Goal: Task Accomplishment & Management: Use online tool/utility

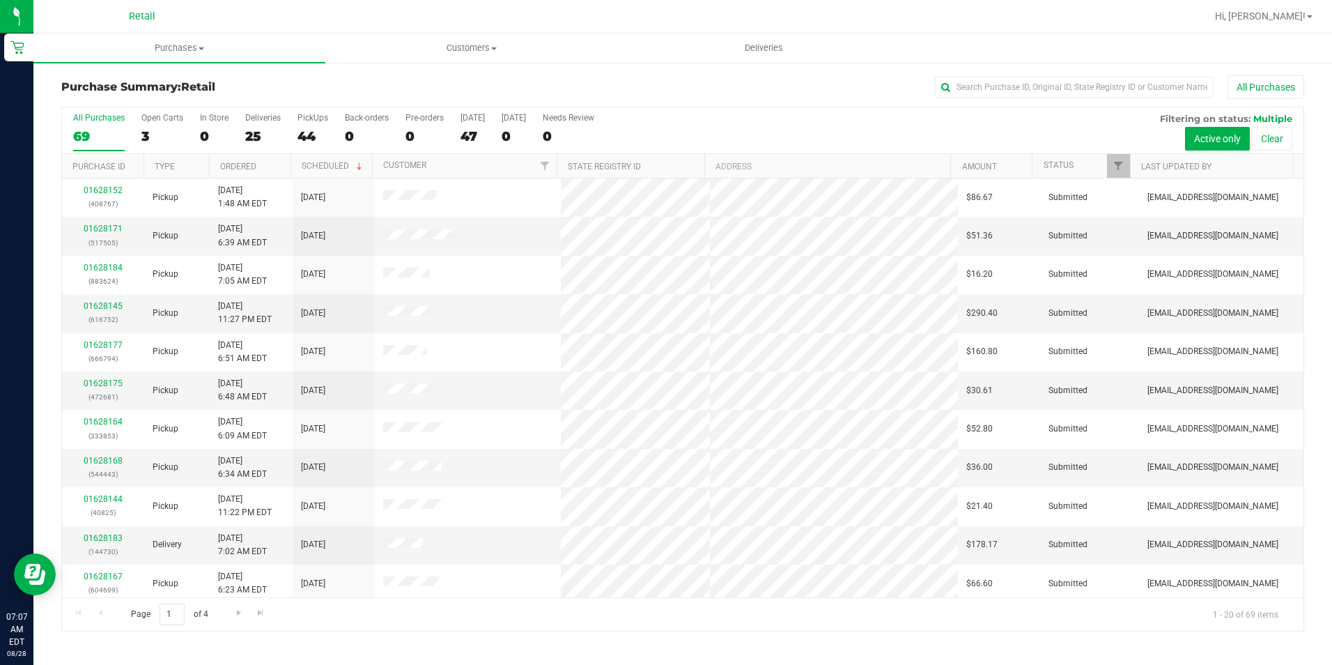
click at [84, 130] on div "69" at bounding box center [99, 136] width 52 height 16
click at [0, 0] on input "All Purchases 69" at bounding box center [0, 0] width 0 height 0
click at [1102, 89] on input "text" at bounding box center [1074, 87] width 279 height 21
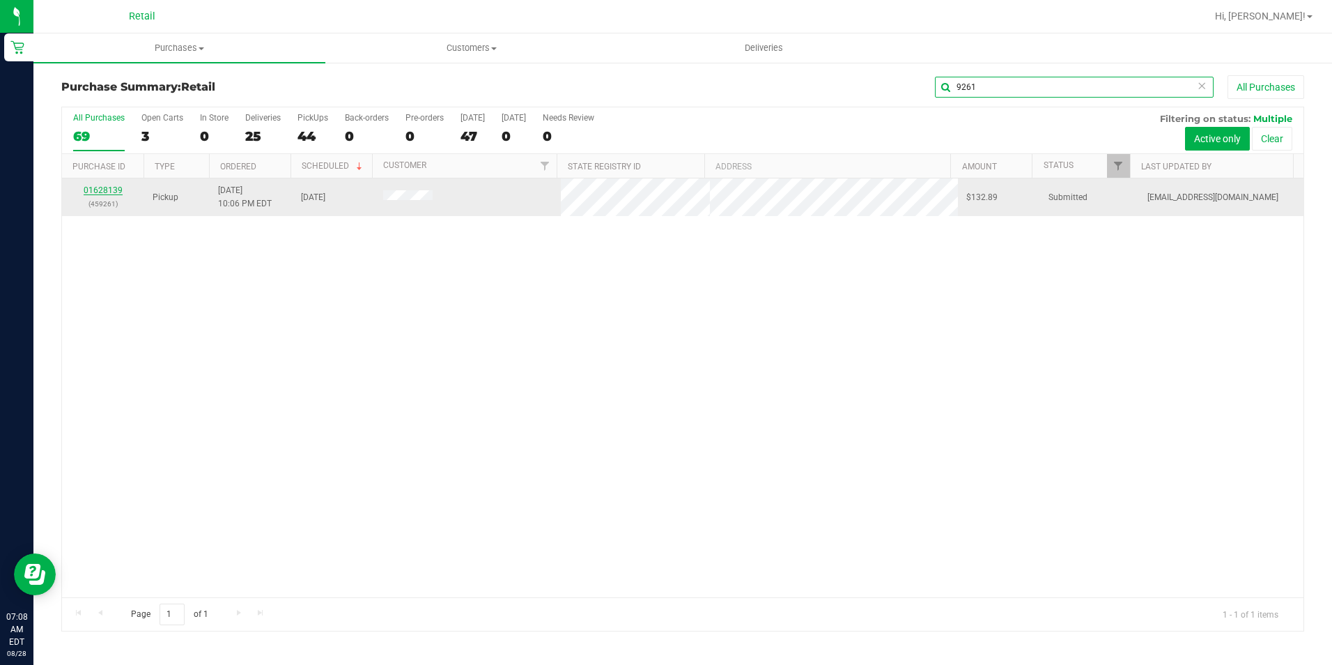
type input "9261"
click at [109, 189] on link "01628139" at bounding box center [103, 190] width 39 height 10
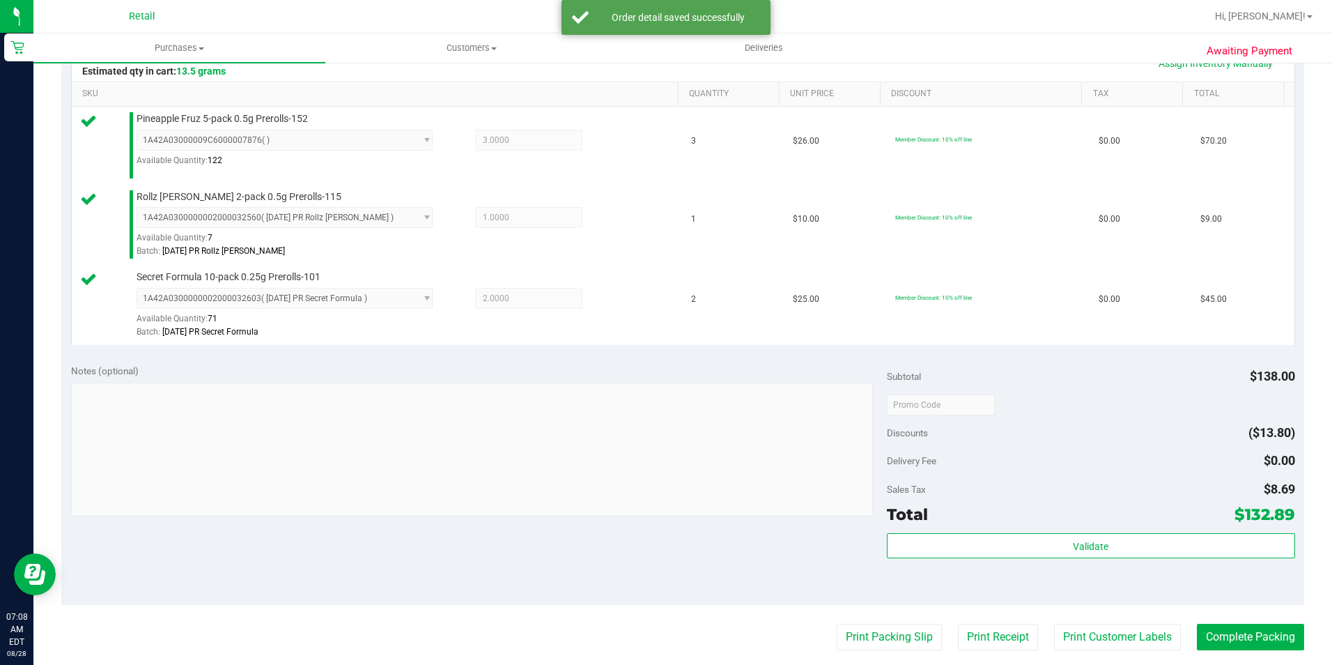
scroll to position [348, 0]
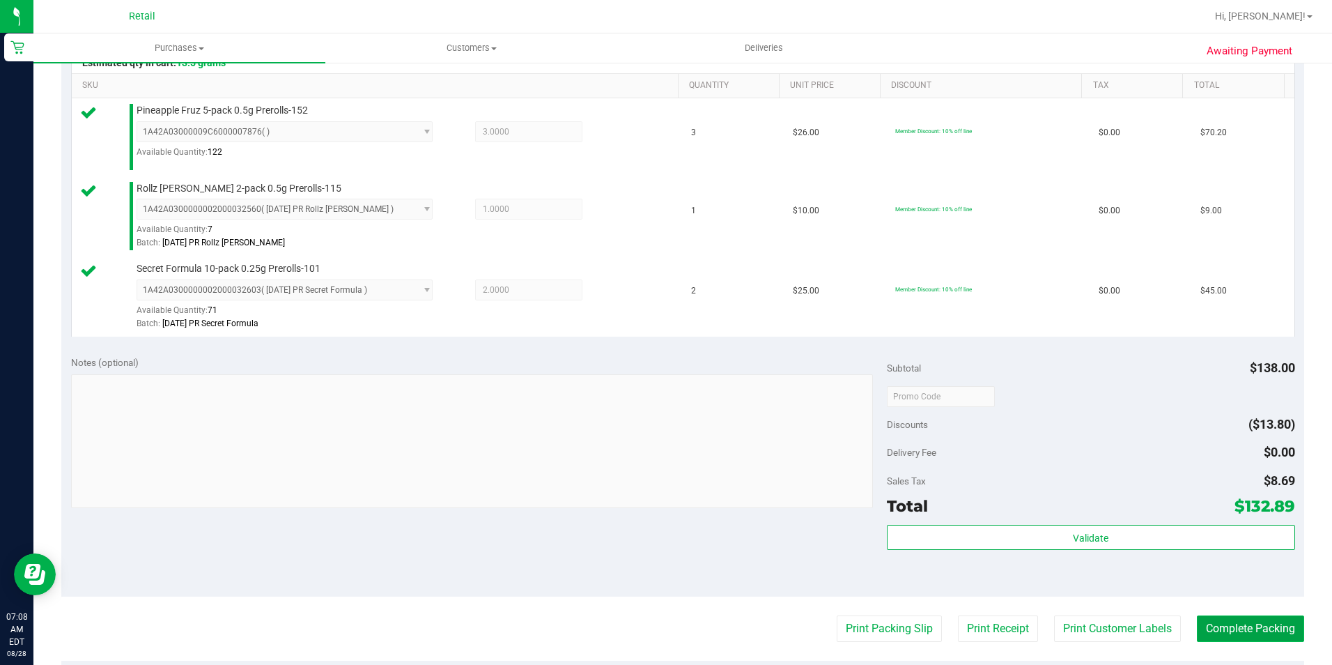
click at [1278, 626] on button "Complete Packing" at bounding box center [1250, 628] width 107 height 26
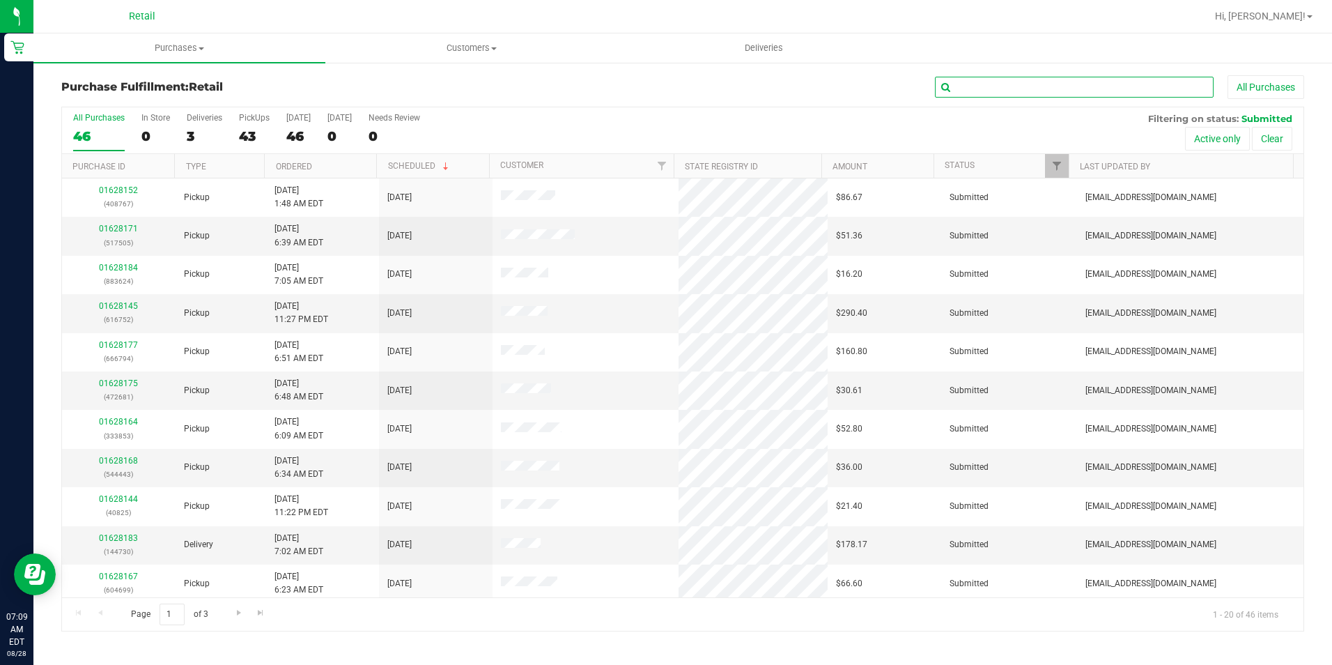
click at [1124, 81] on input "text" at bounding box center [1074, 87] width 279 height 21
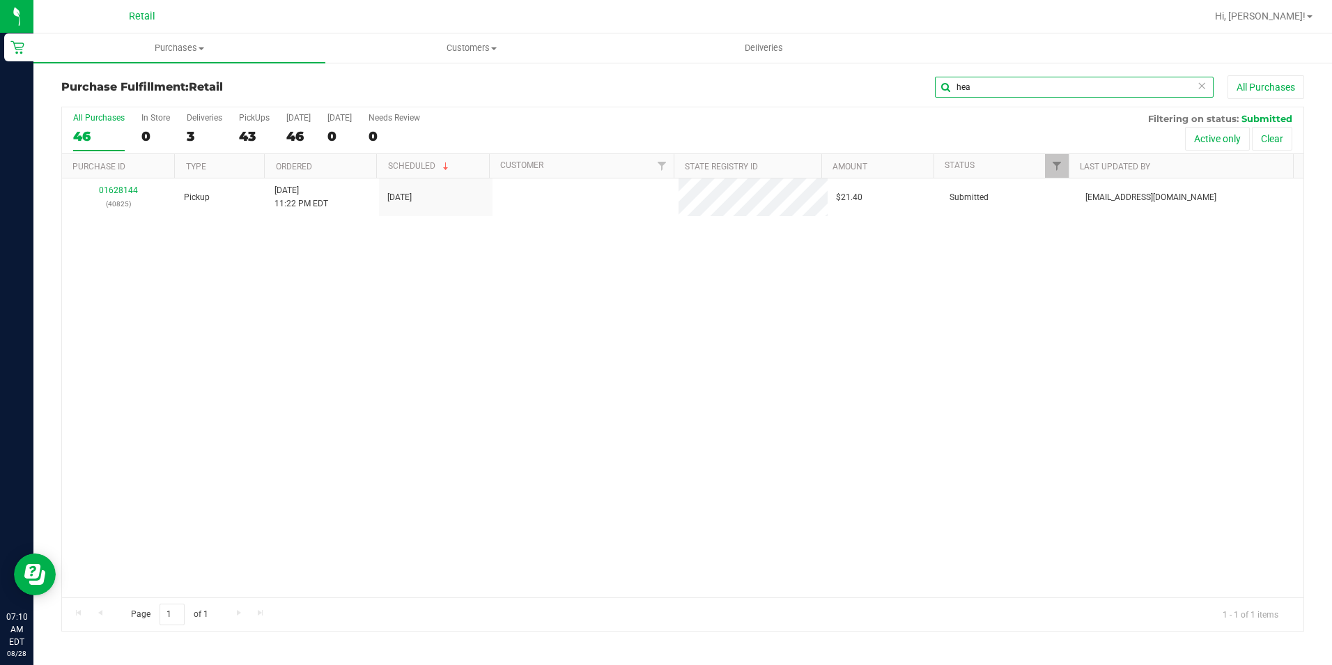
type input "hea"
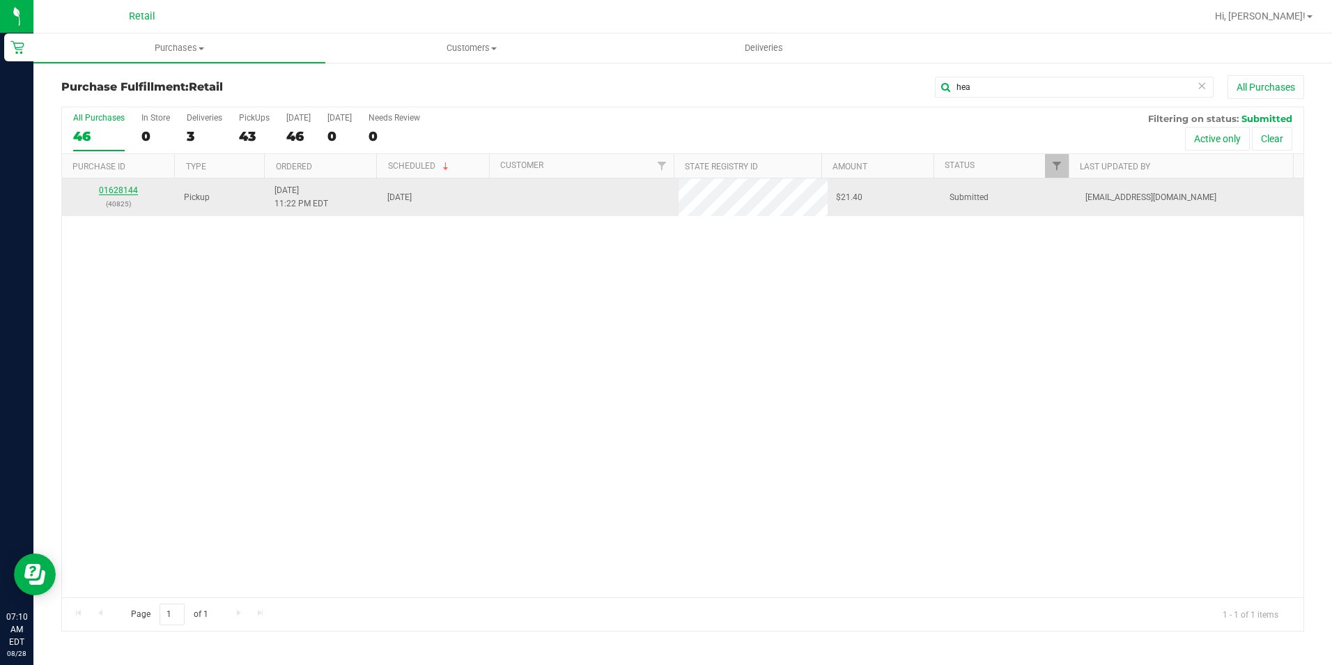
drag, startPoint x: 59, startPoint y: 163, endPoint x: 126, endPoint y: 190, distance: 72.6
click at [126, 190] on link "01628144" at bounding box center [118, 190] width 39 height 10
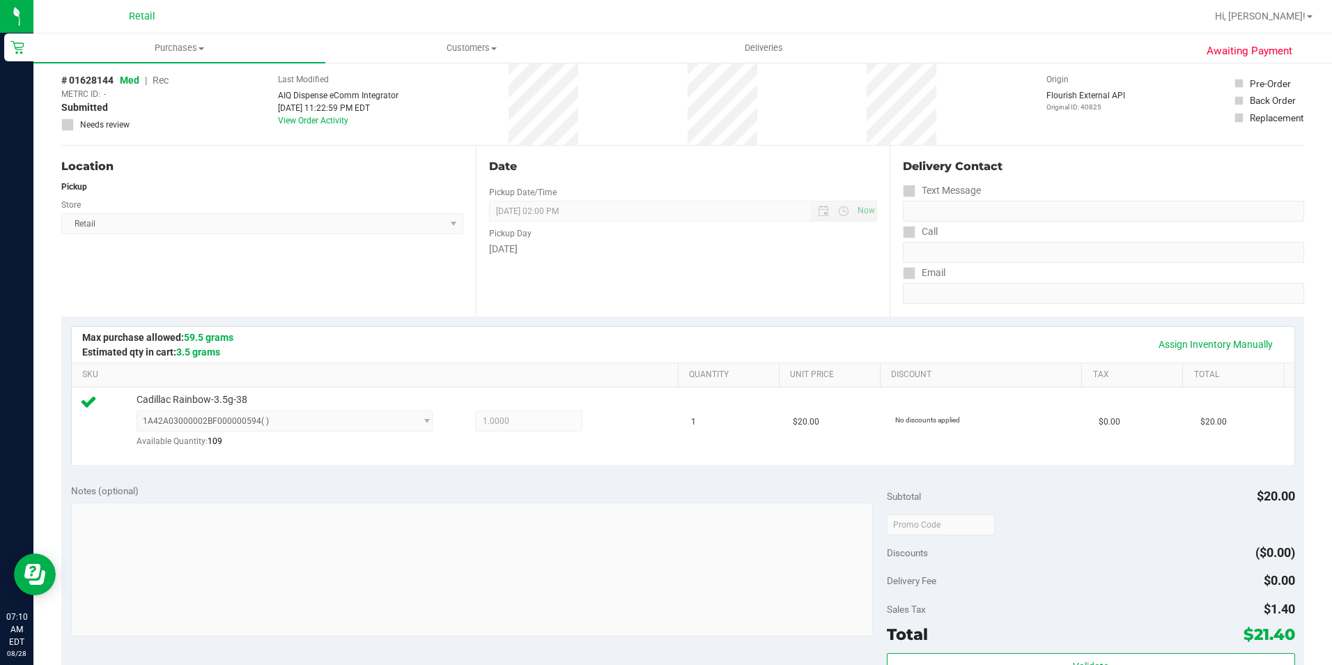
scroll to position [279, 0]
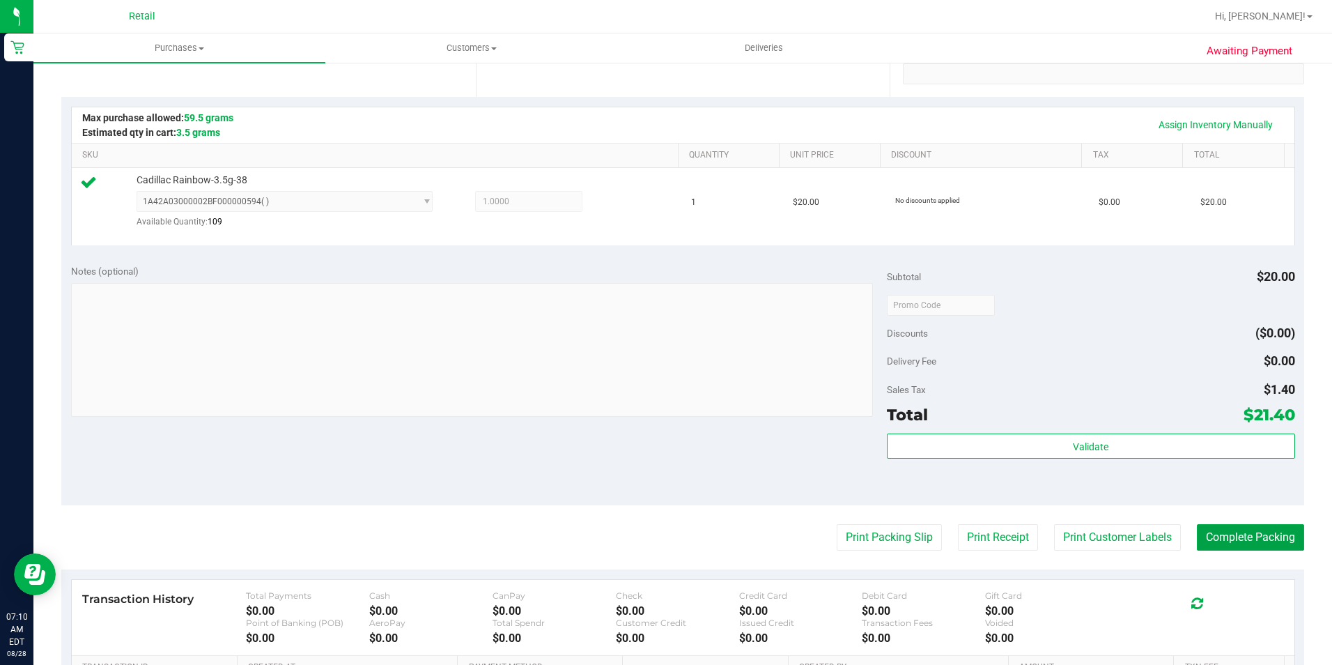
drag, startPoint x: 1194, startPoint y: 539, endPoint x: 1084, endPoint y: 387, distance: 188.2
click at [1197, 539] on button "Complete Packing" at bounding box center [1250, 537] width 107 height 26
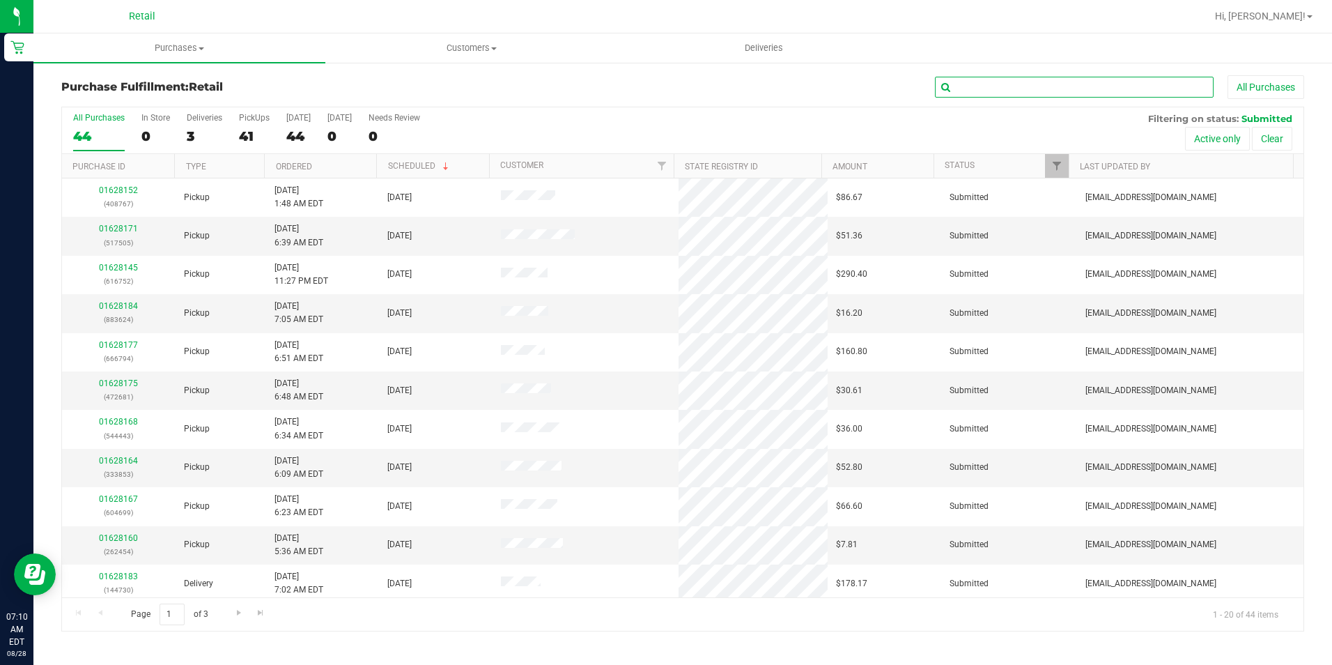
click at [1102, 96] on input "text" at bounding box center [1074, 87] width 279 height 21
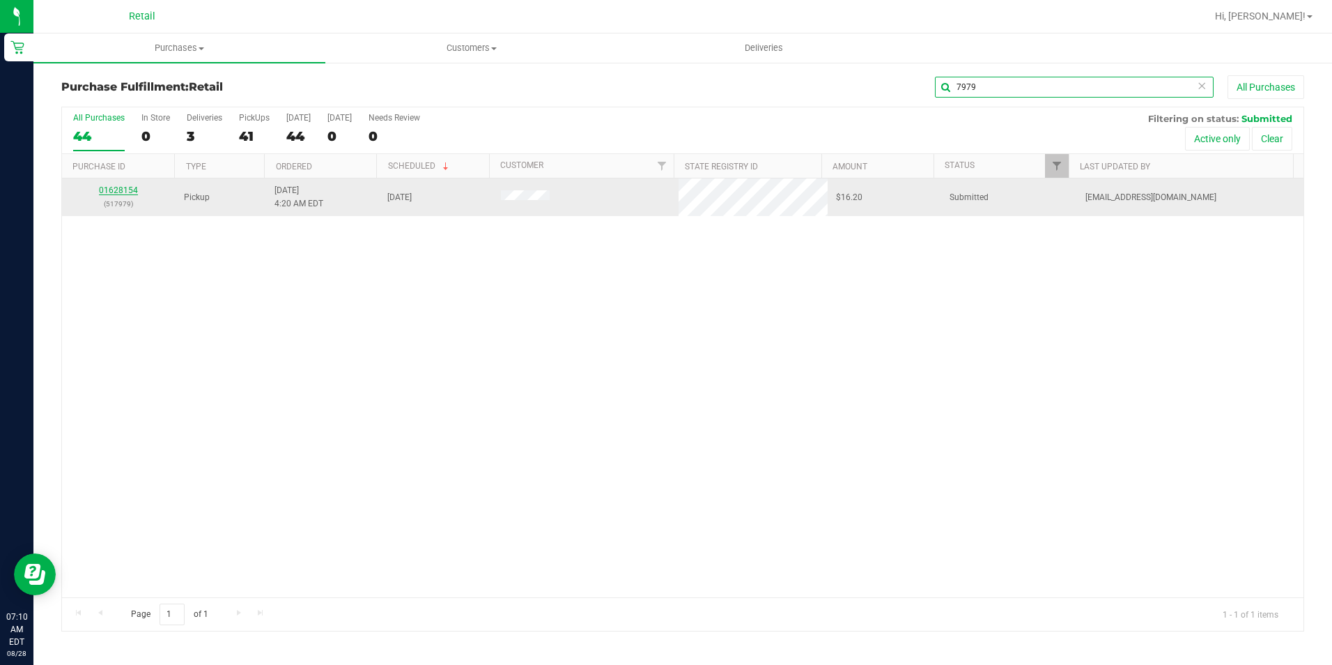
type input "7979"
click at [100, 190] on link "01628154" at bounding box center [118, 190] width 39 height 10
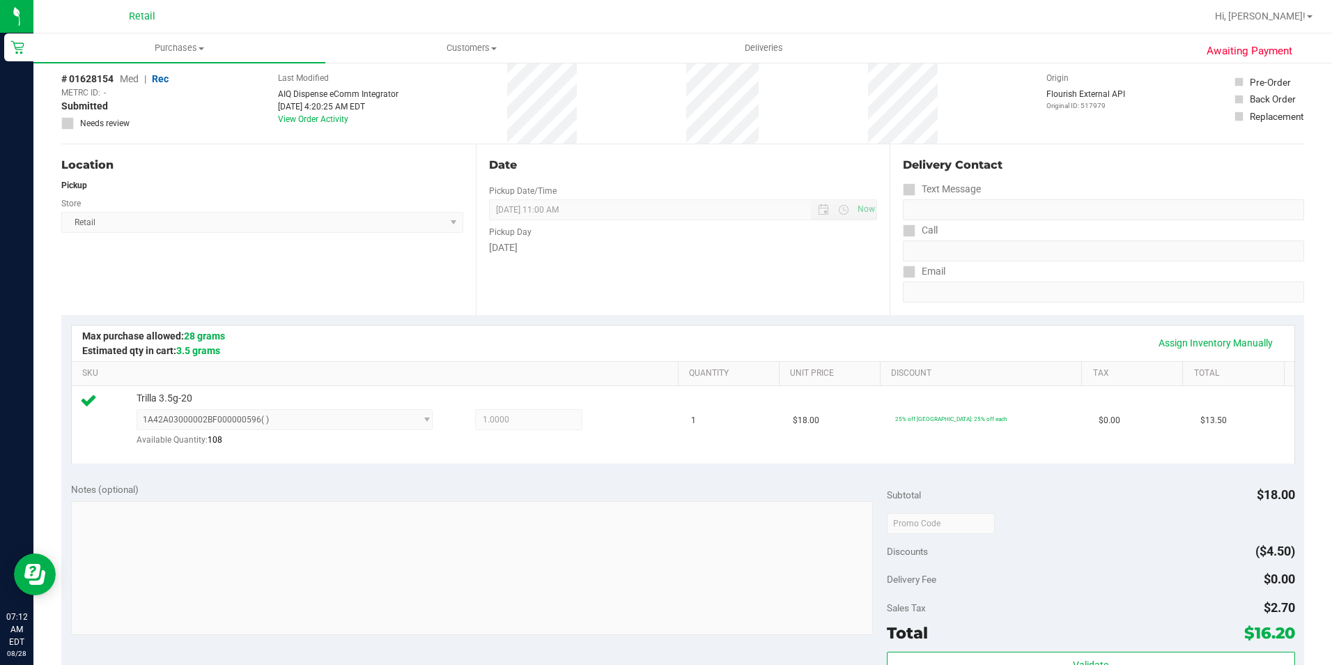
scroll to position [209, 0]
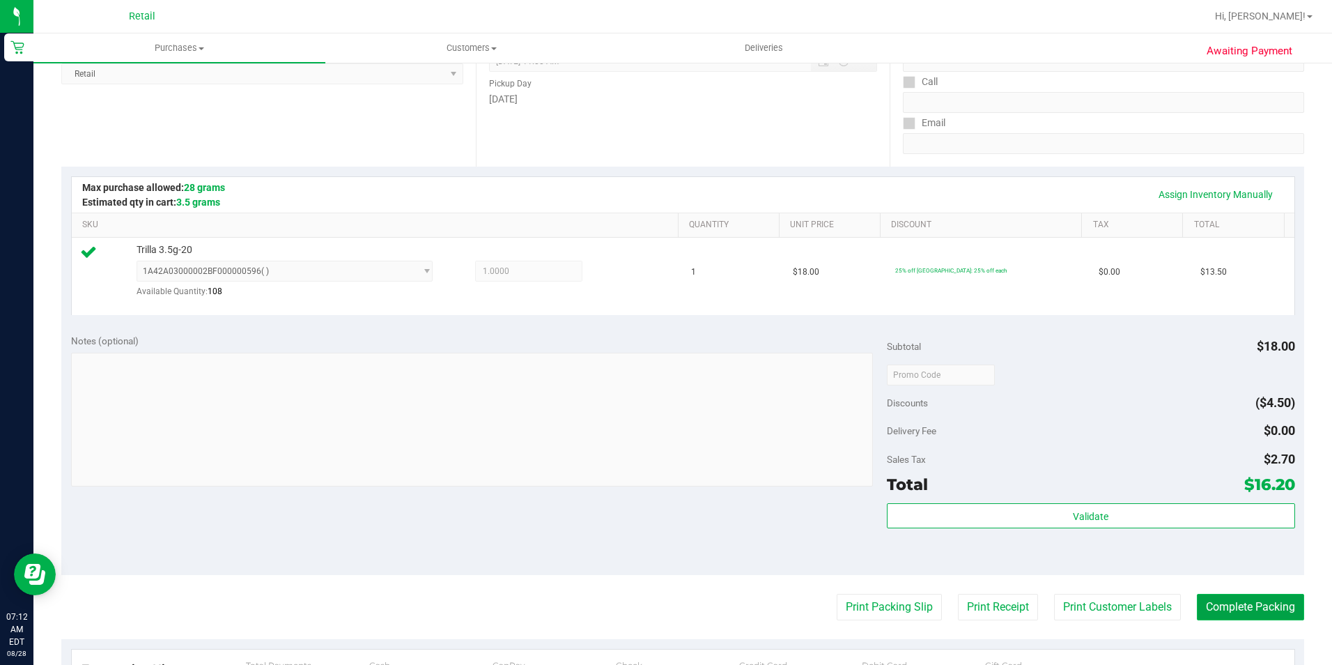
click at [1233, 604] on button "Complete Packing" at bounding box center [1250, 607] width 107 height 26
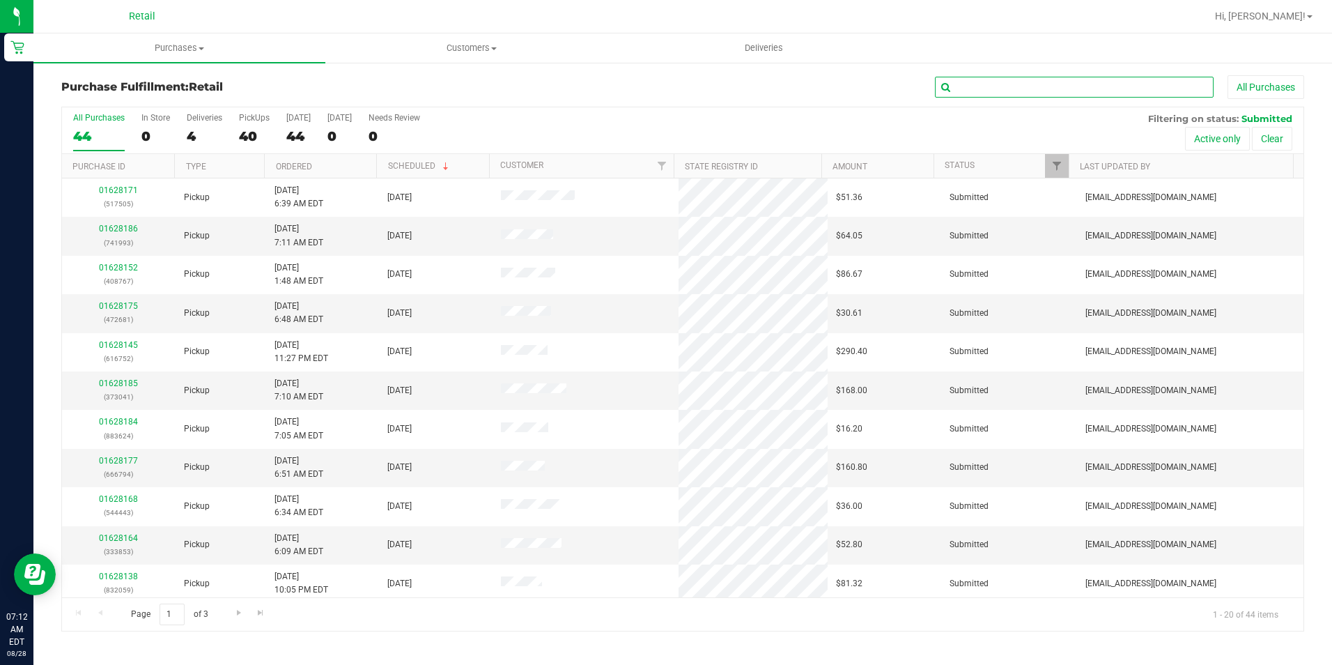
click at [1105, 88] on input "text" at bounding box center [1074, 87] width 279 height 21
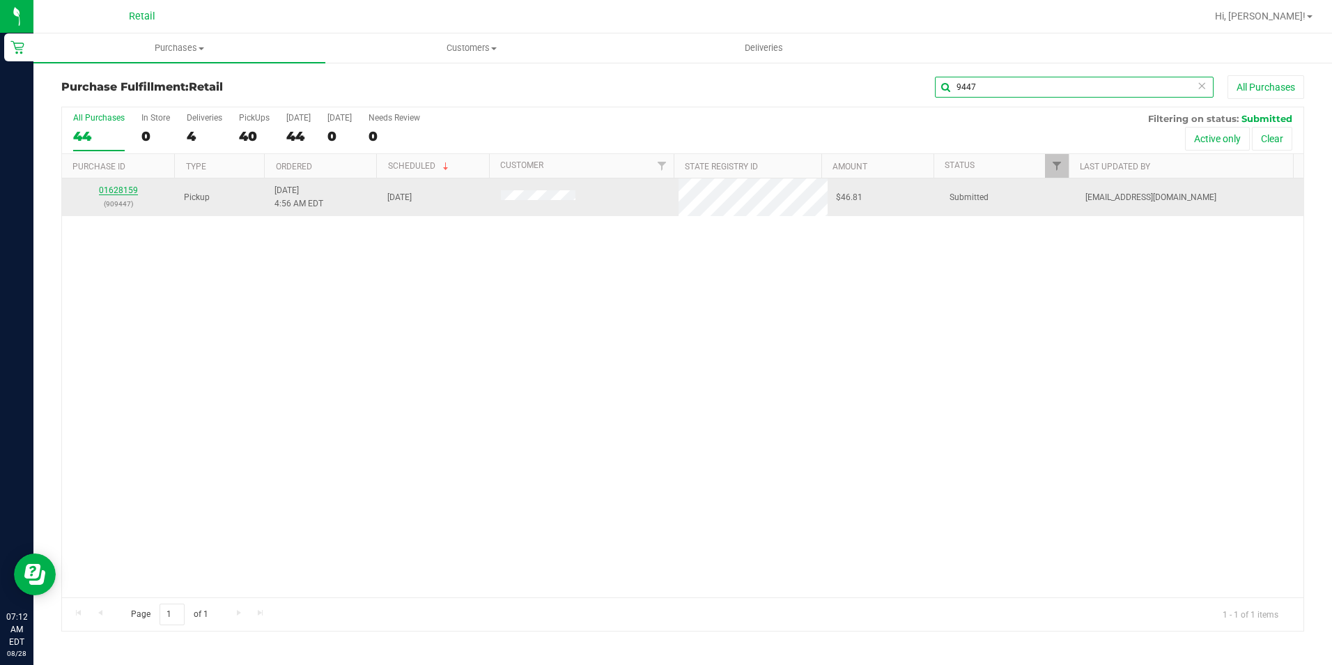
type input "9447"
click at [109, 189] on link "01628159" at bounding box center [118, 190] width 39 height 10
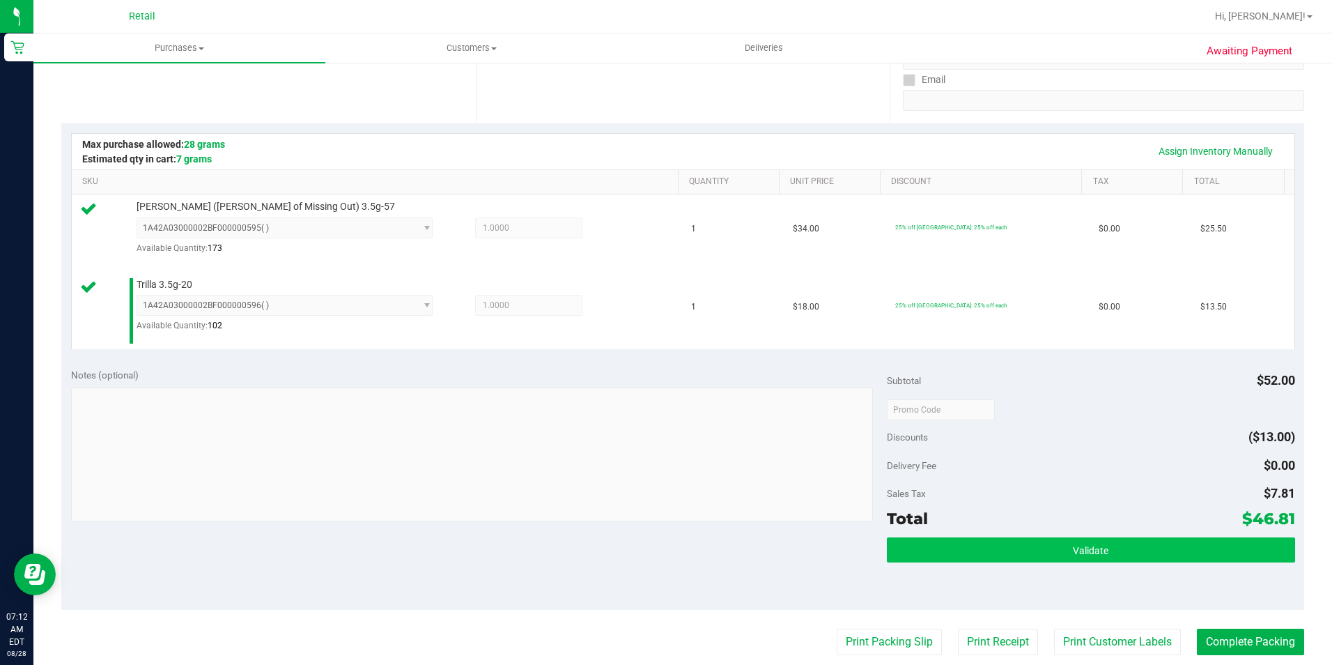
scroll to position [279, 0]
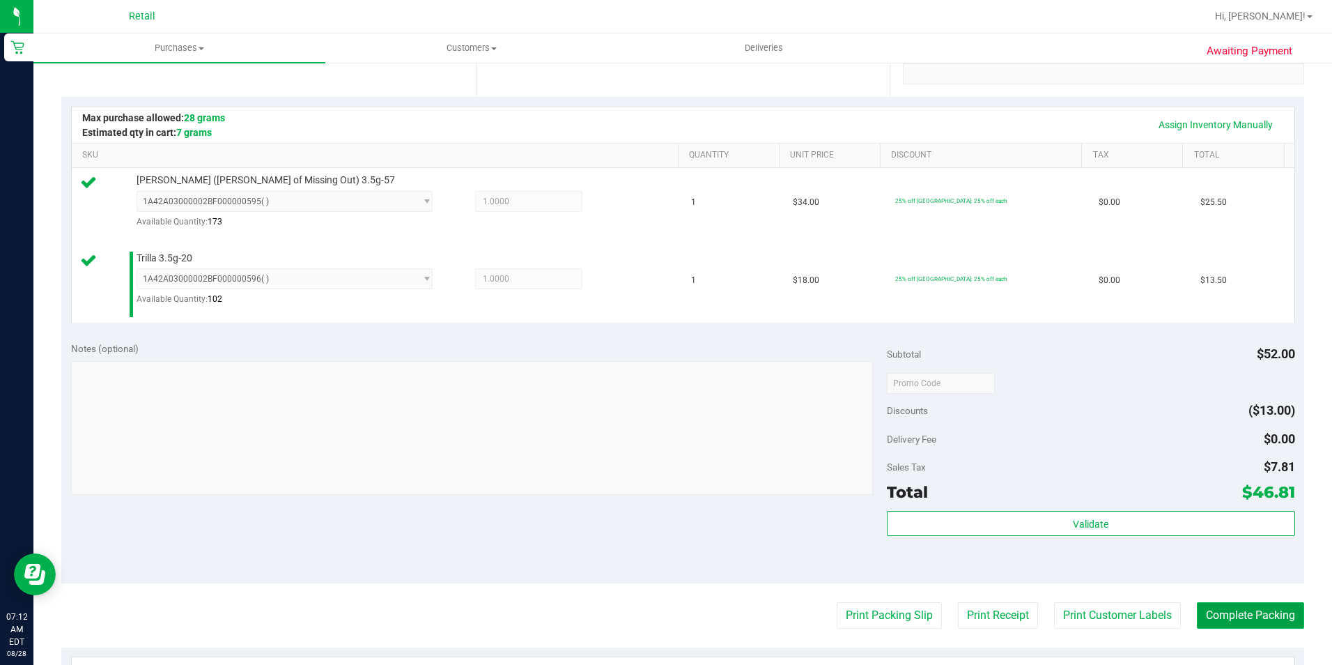
click at [1215, 615] on button "Complete Packing" at bounding box center [1250, 615] width 107 height 26
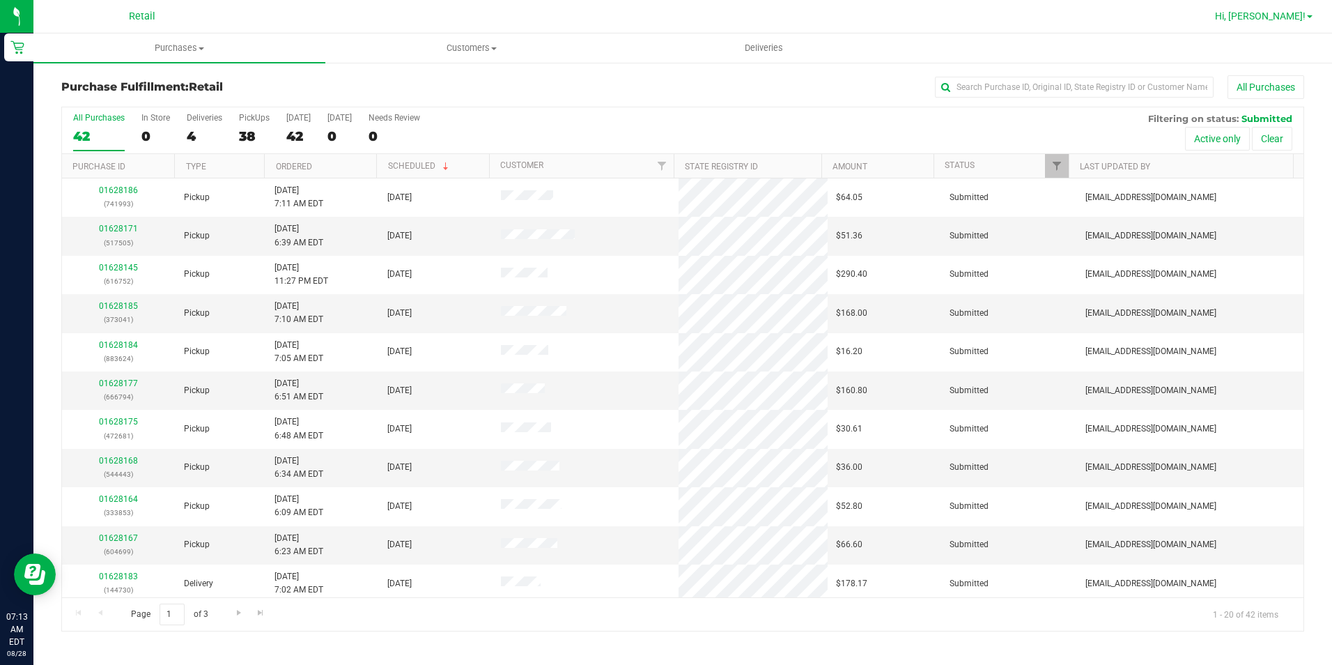
click at [1288, 22] on link "Hi, [PERSON_NAME]!" at bounding box center [1264, 16] width 109 height 15
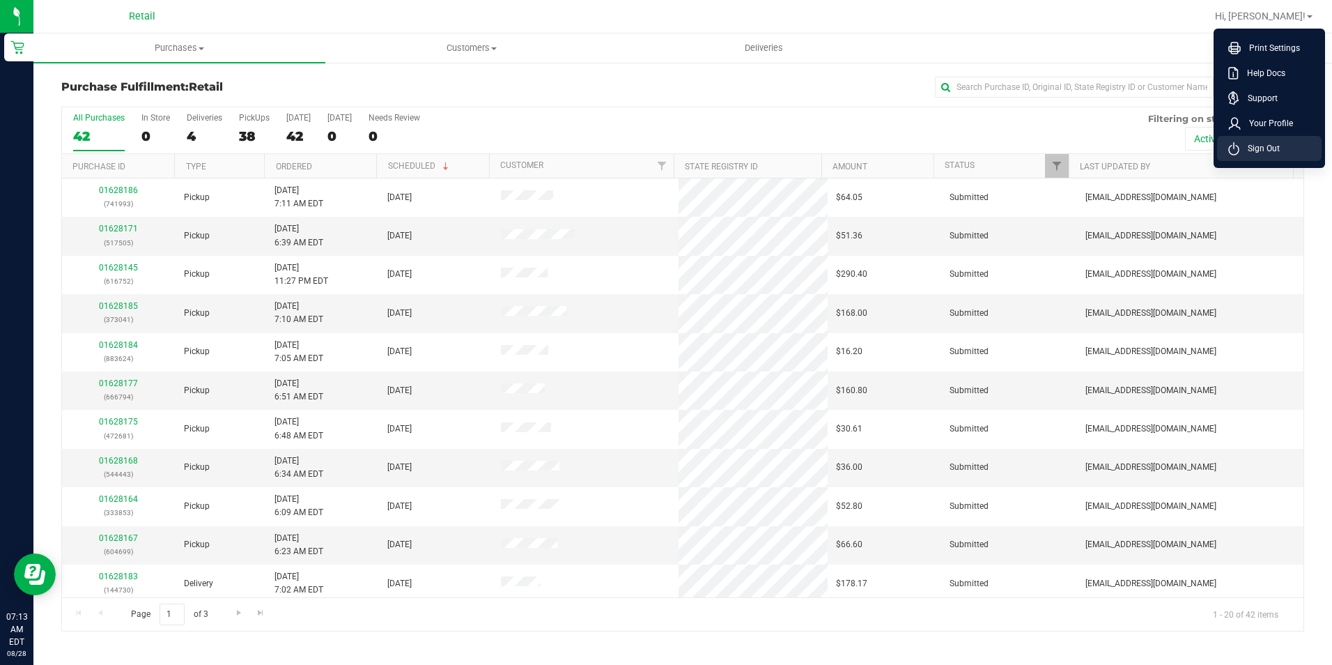
click at [1263, 156] on li "Sign Out" at bounding box center [1269, 148] width 105 height 25
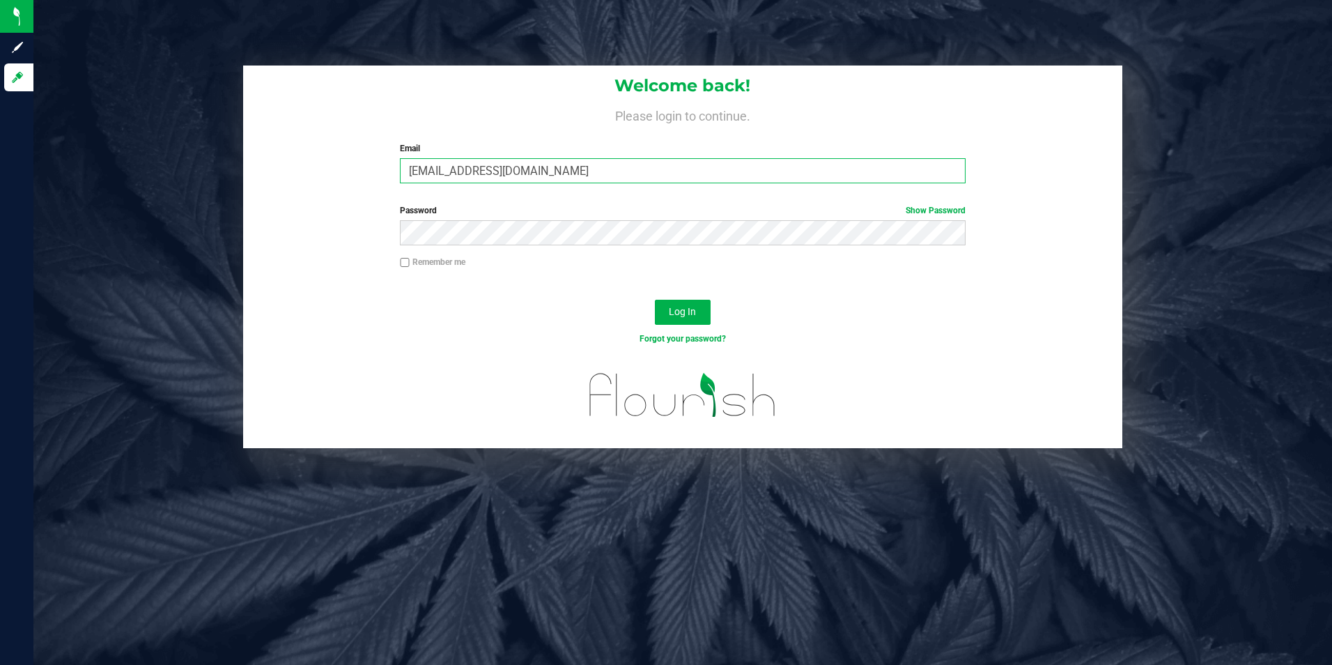
click at [686, 171] on input "[EMAIL_ADDRESS][DOMAIN_NAME]" at bounding box center [683, 170] width 566 height 25
type input "[EMAIL_ADDRESS][DOMAIN_NAME]"
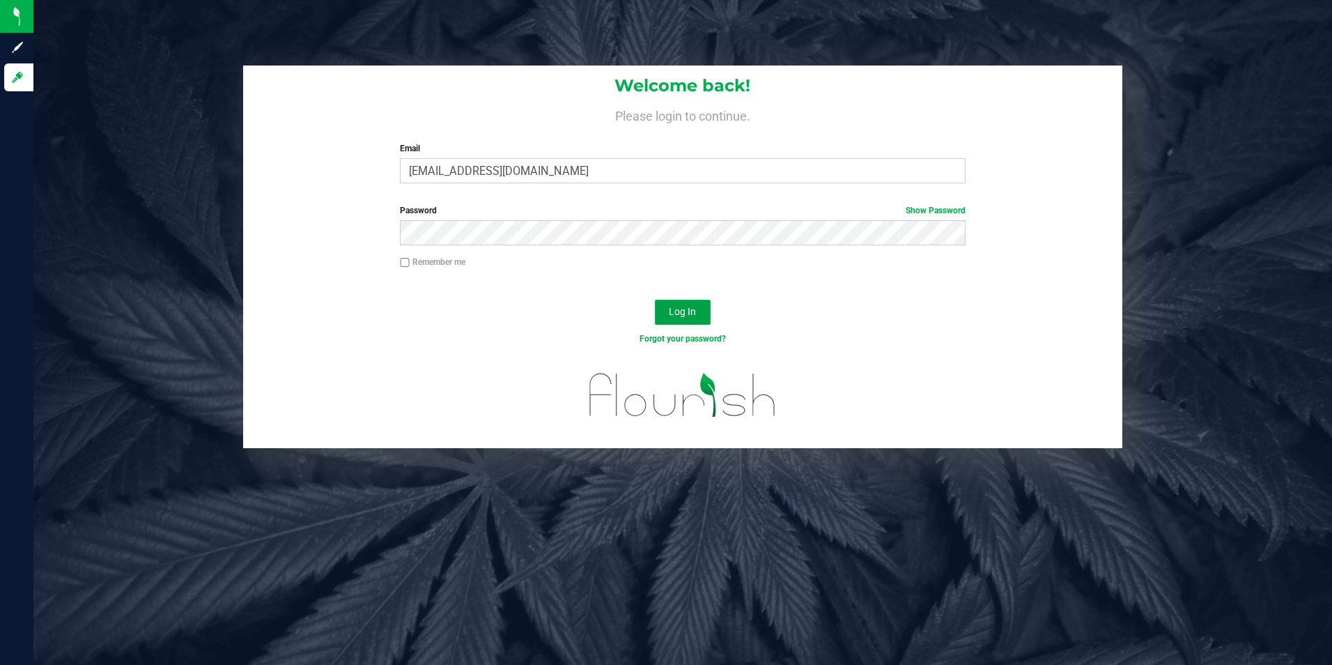
click at [684, 314] on span "Log In" at bounding box center [682, 311] width 27 height 11
